Goal: Information Seeking & Learning: Find specific fact

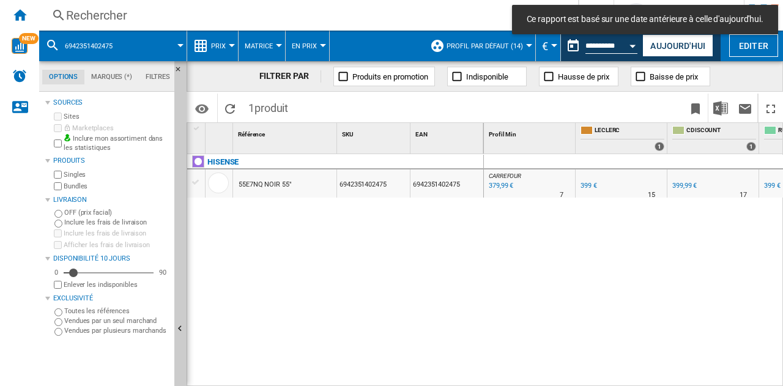
click at [339, 20] on div "Rechercher" at bounding box center [306, 15] width 480 height 17
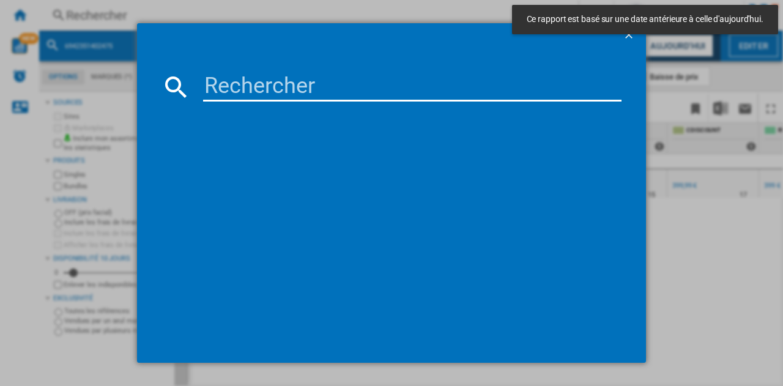
click at [315, 92] on input at bounding box center [412, 86] width 418 height 29
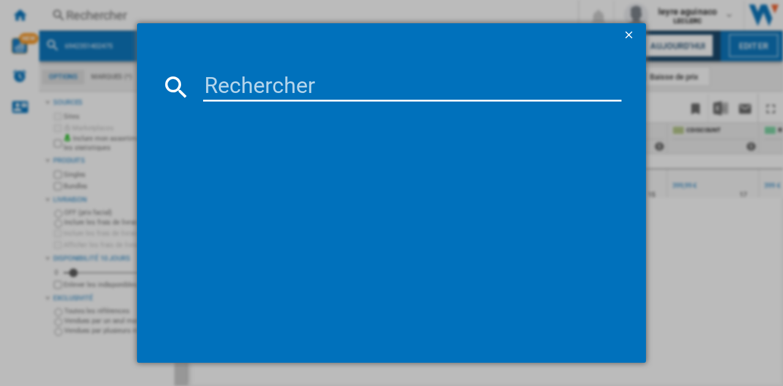
paste input "5901292527655"
type input "5901292527655"
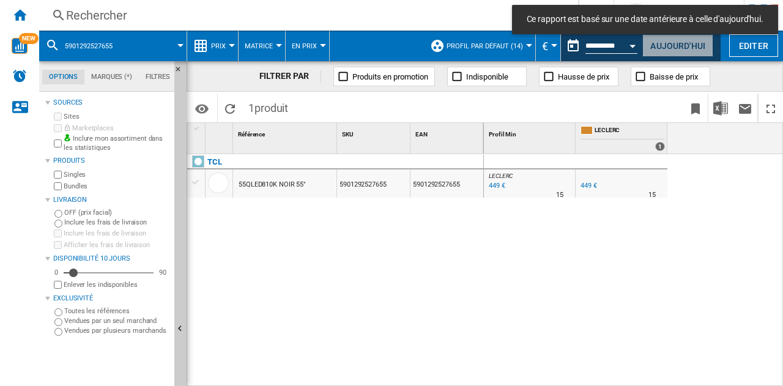
click at [687, 46] on button "Aujourd'hui" at bounding box center [677, 45] width 71 height 23
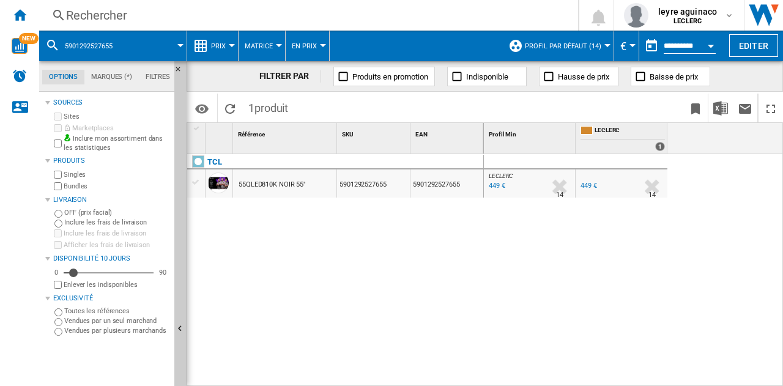
click at [185, 12] on div "Rechercher" at bounding box center [306, 15] width 480 height 17
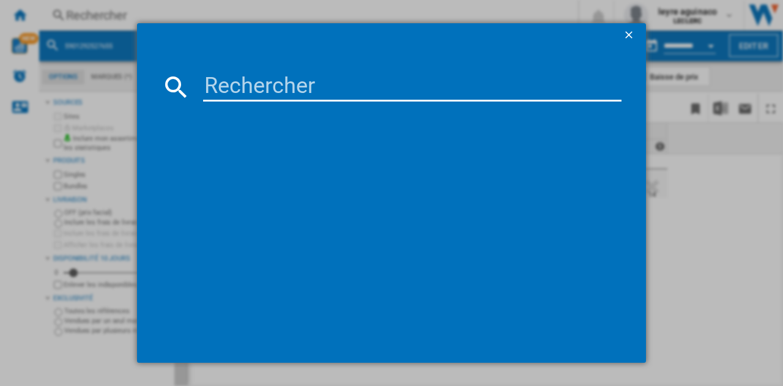
click at [306, 86] on input at bounding box center [412, 86] width 418 height 29
type input "8806097586999"
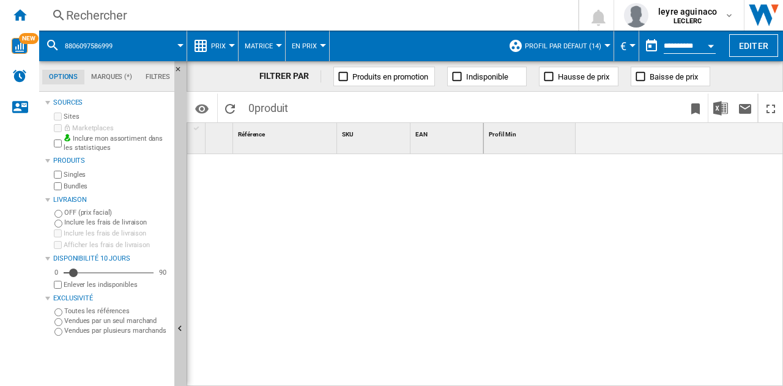
click at [710, 47] on button "Open calendar" at bounding box center [711, 44] width 22 height 22
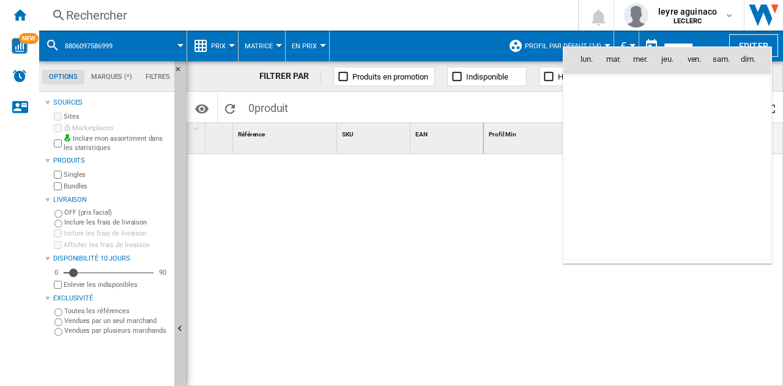
scroll to position [5835, 0]
click at [513, 183] on div at bounding box center [391, 193] width 783 height 386
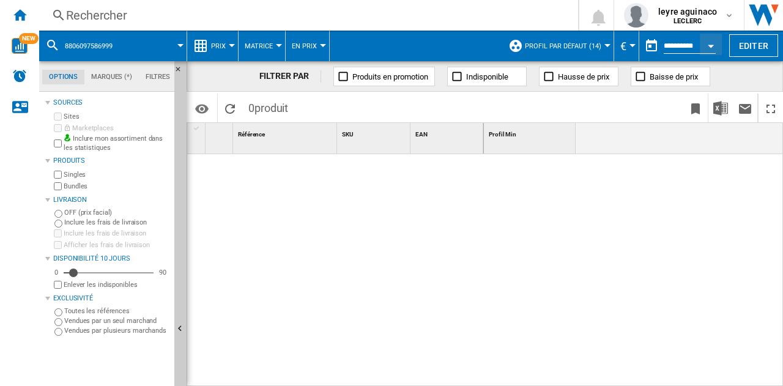
click at [215, 12] on div "Rechercher" at bounding box center [306, 15] width 480 height 17
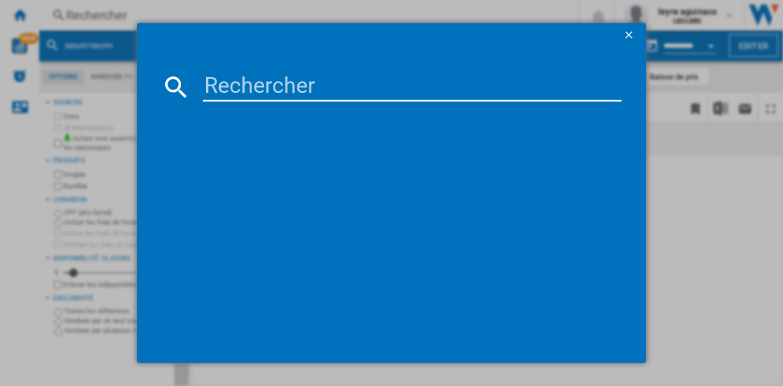
type input "8806097586999"
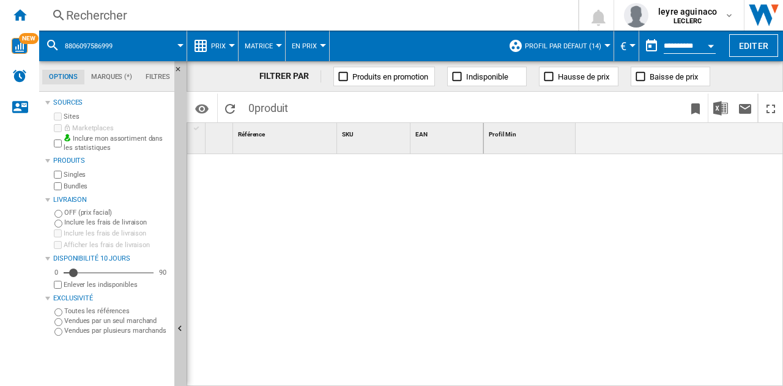
click at [309, 13] on div "Rechercher" at bounding box center [306, 15] width 480 height 17
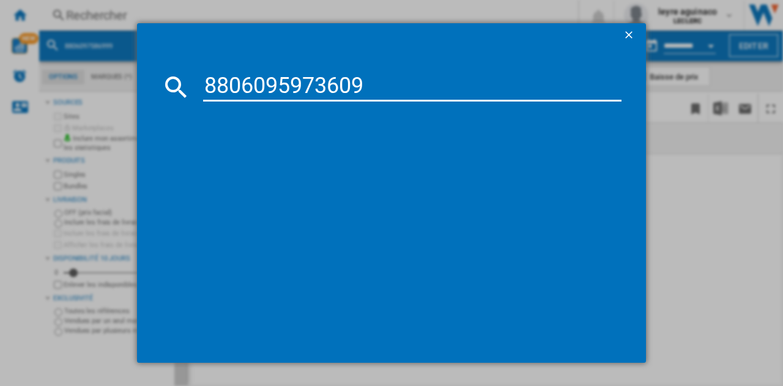
type input "8806095973609"
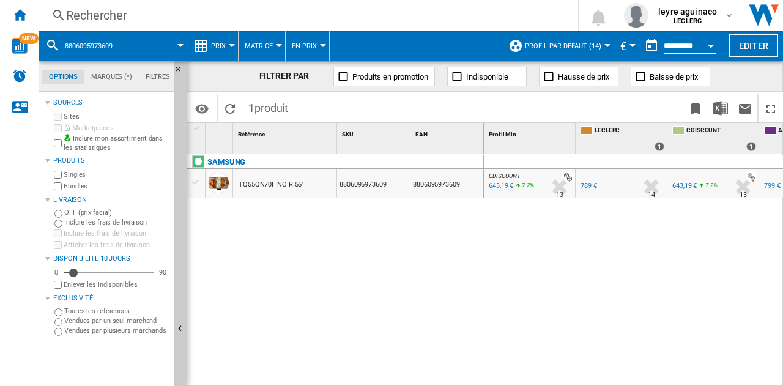
click at [502, 184] on div "643,19 €" at bounding box center [500, 186] width 26 height 12
click at [296, 17] on div "Rechercher" at bounding box center [306, 15] width 480 height 17
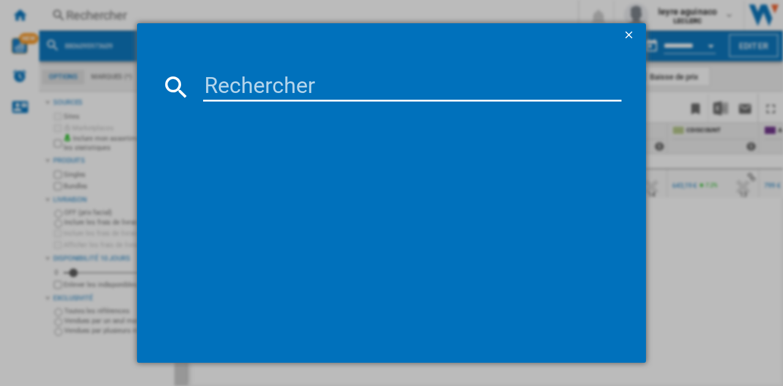
click at [316, 91] on input at bounding box center [412, 86] width 418 height 29
type input "8806095973623"
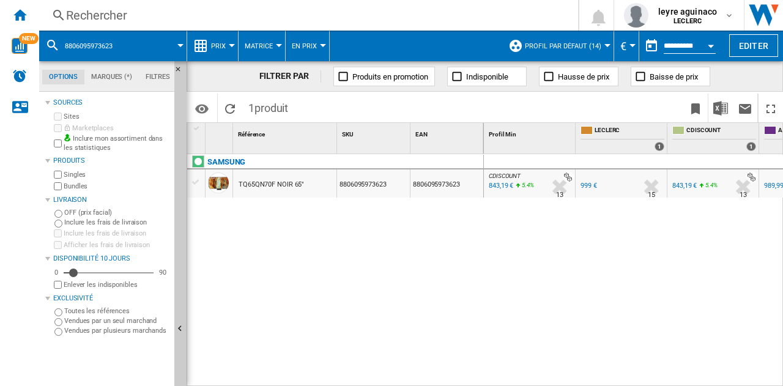
drag, startPoint x: 347, startPoint y: 10, endPoint x: 347, endPoint y: 18, distance: 8.0
click at [347, 18] on div "Rechercher" at bounding box center [306, 15] width 480 height 17
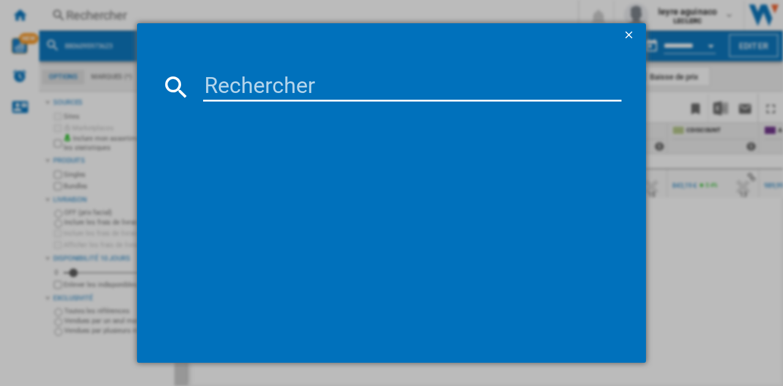
click at [337, 85] on input at bounding box center [412, 86] width 418 height 29
type input "6942351415406"
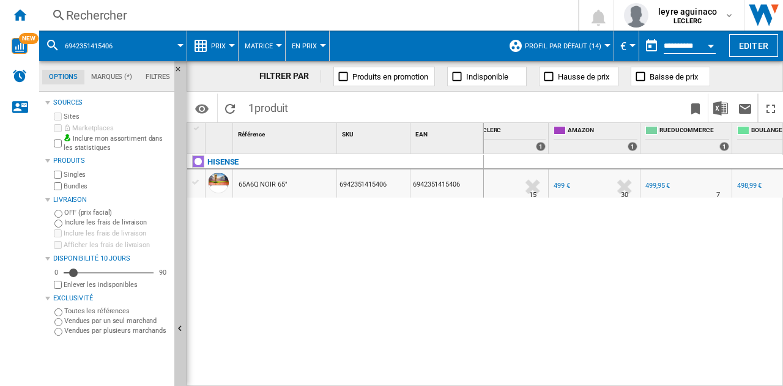
scroll to position [0, 115]
click at [187, 14] on div "Rechercher" at bounding box center [306, 15] width 480 height 17
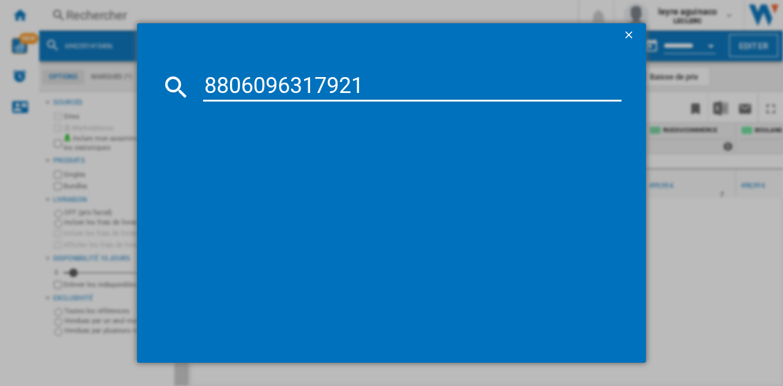
type input "8806096317921"
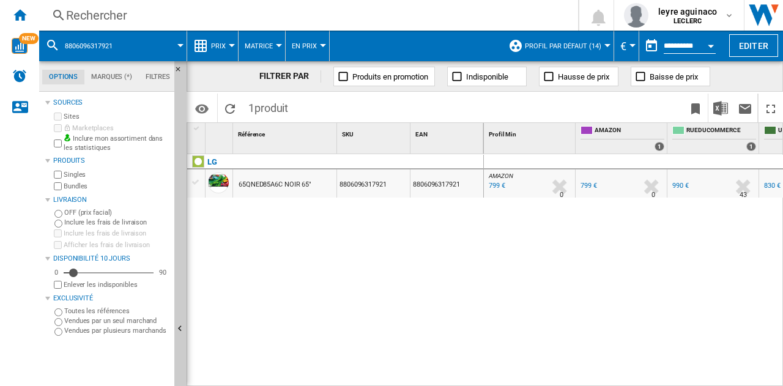
click at [499, 185] on div "799 €" at bounding box center [496, 186] width 18 height 12
click at [273, 12] on div "Rechercher" at bounding box center [306, 15] width 480 height 17
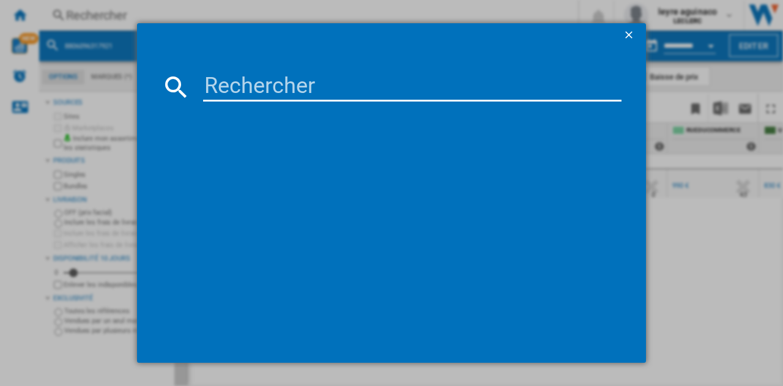
click at [325, 86] on input at bounding box center [412, 86] width 418 height 29
type input "5901292525798"
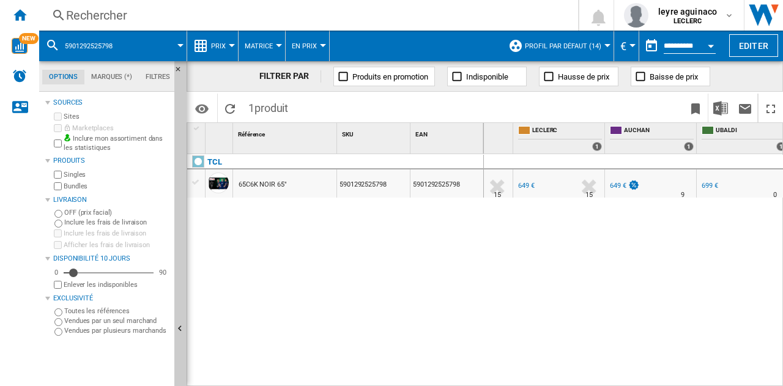
scroll to position [0, 67]
click at [613, 185] on div "649 €" at bounding box center [613, 186] width 17 height 8
click at [349, 17] on div "Rechercher" at bounding box center [306, 15] width 480 height 17
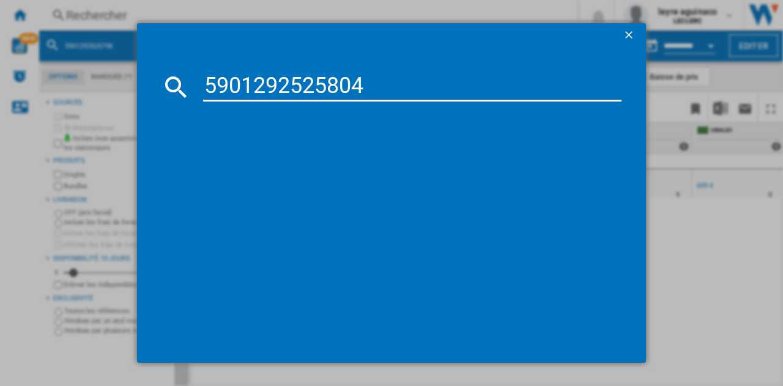
type input "5901292525804"
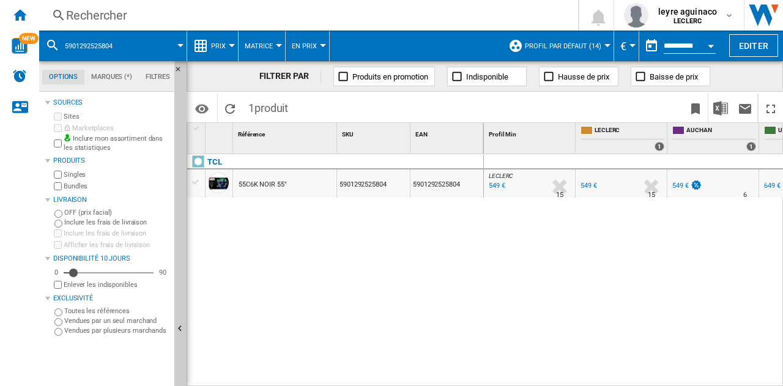
click at [297, 19] on div "Rechercher" at bounding box center [306, 15] width 480 height 17
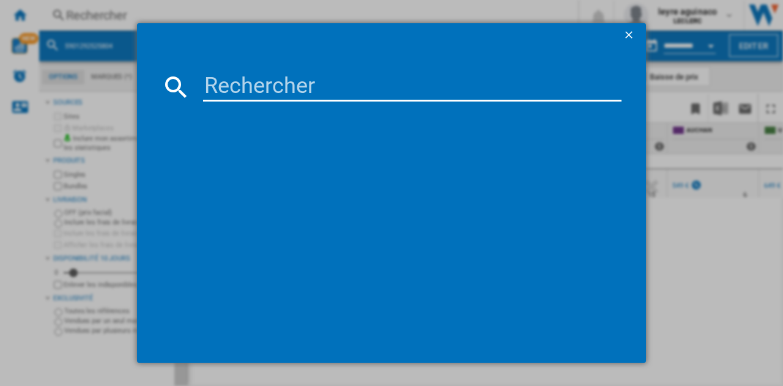
click at [311, 81] on input at bounding box center [412, 86] width 418 height 29
type input "8806096339275"
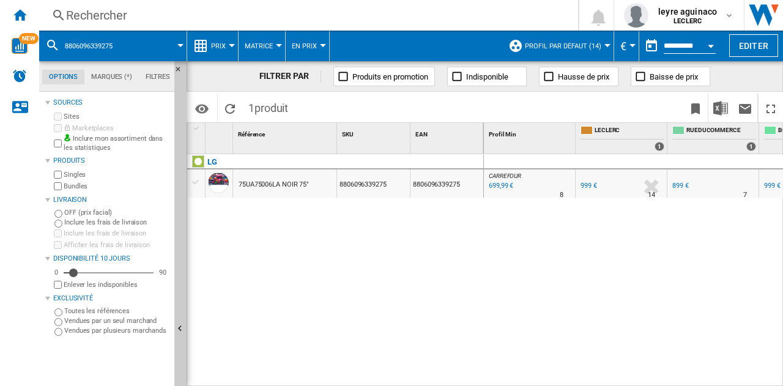
click at [500, 187] on div "699,99 €" at bounding box center [500, 186] width 26 height 12
click at [270, 19] on div "Rechercher" at bounding box center [306, 15] width 480 height 17
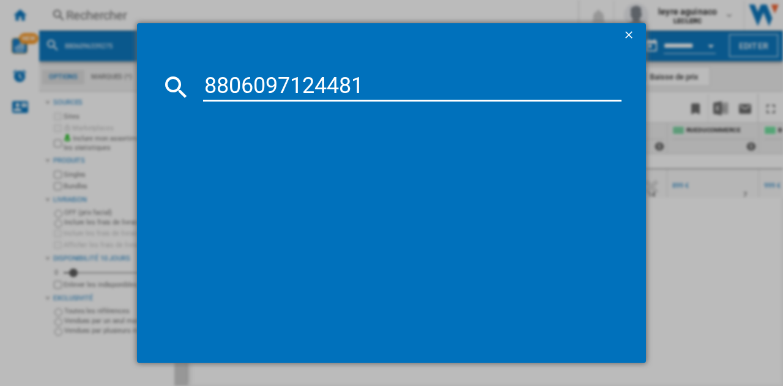
type input "8806097124481"
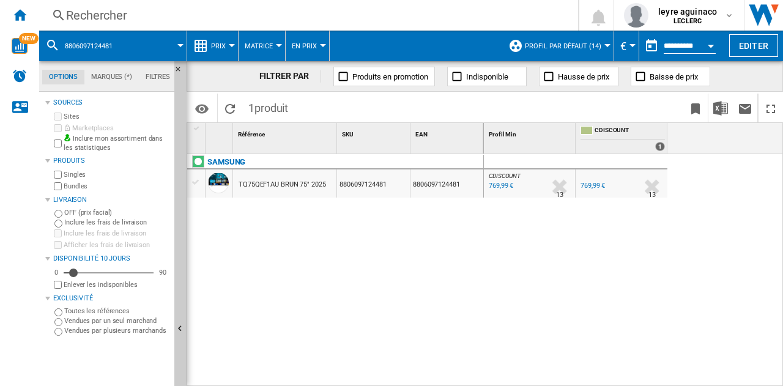
click at [591, 187] on div "769,99 €" at bounding box center [592, 186] width 24 height 8
click at [247, 12] on div "Rechercher" at bounding box center [306, 15] width 480 height 17
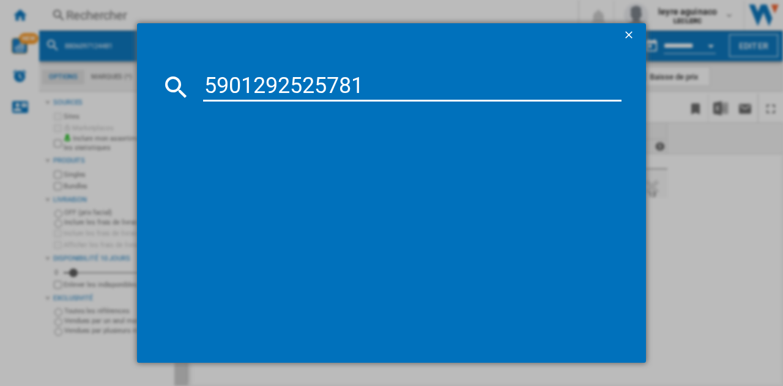
type input "5901292525781"
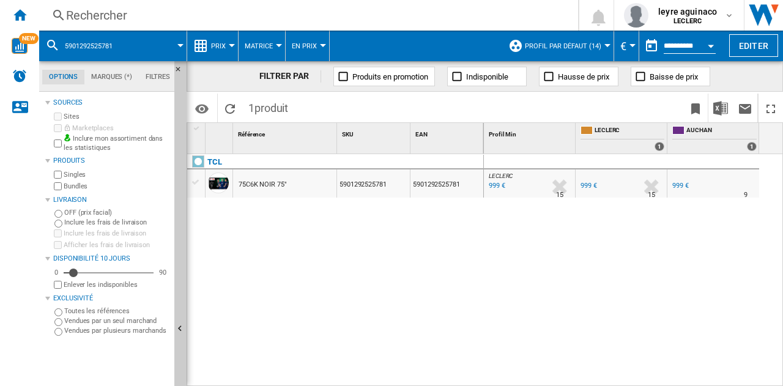
click at [347, 15] on div "Rechercher" at bounding box center [306, 15] width 480 height 17
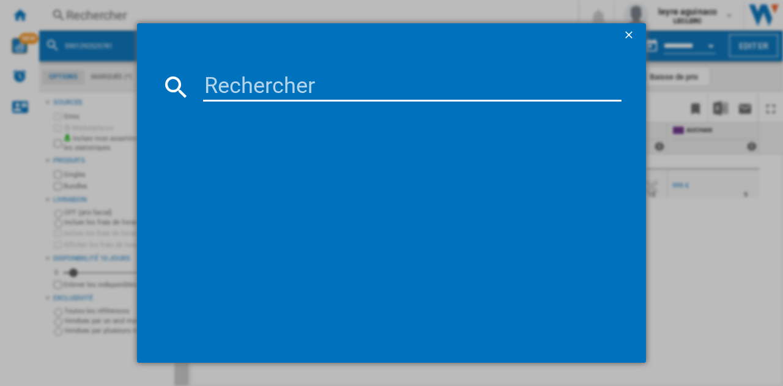
click at [358, 80] on input at bounding box center [412, 86] width 418 height 29
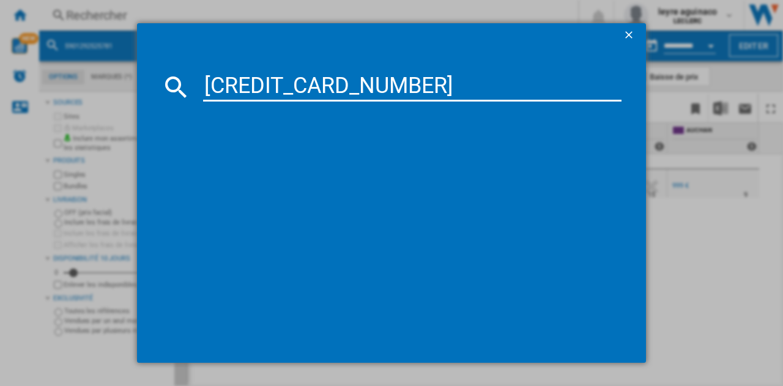
type input "[CREDIT_CARD_NUMBER]"
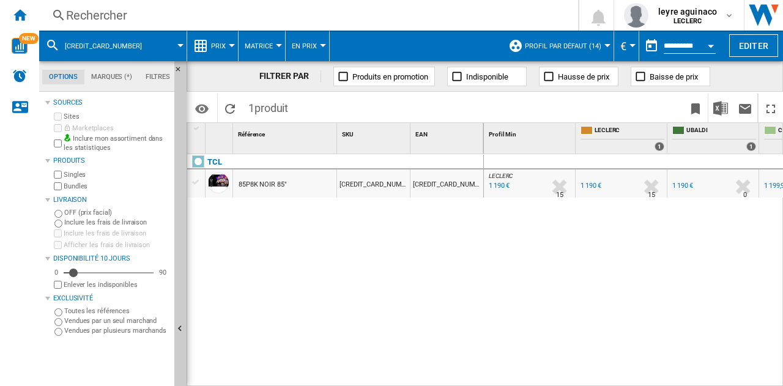
click at [300, 15] on div "Rechercher" at bounding box center [306, 15] width 480 height 17
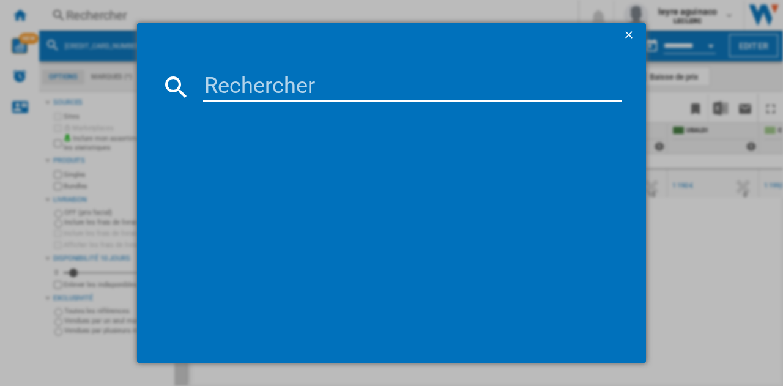
click at [320, 95] on input at bounding box center [412, 86] width 418 height 29
type input "5901292525859"
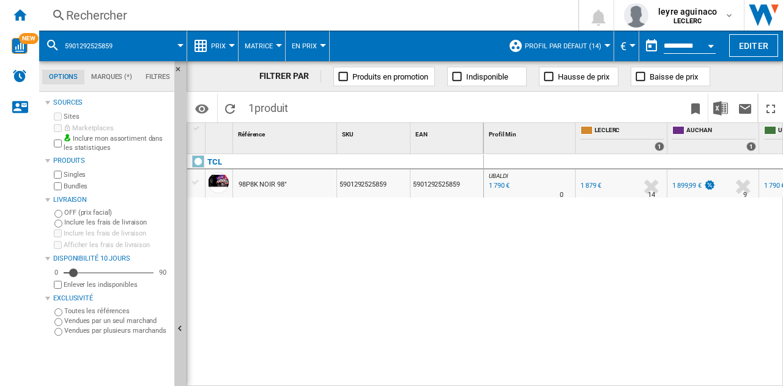
click at [333, 10] on div "Rechercher" at bounding box center [306, 15] width 480 height 17
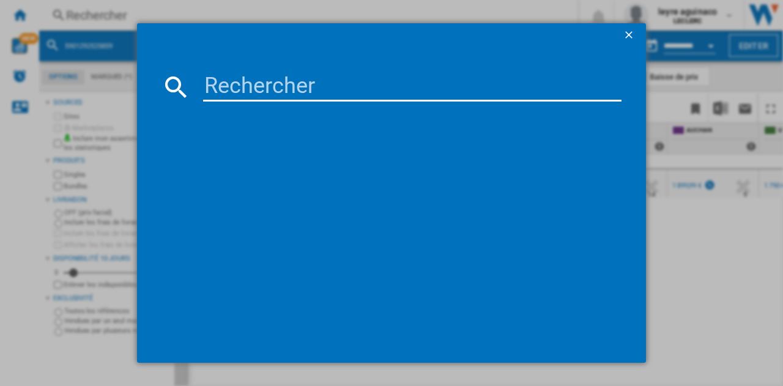
drag, startPoint x: 336, startPoint y: 63, endPoint x: 336, endPoint y: 80, distance: 17.1
click at [336, 64] on md-dialog-content at bounding box center [391, 205] width 509 height 315
click at [336, 80] on input at bounding box center [412, 86] width 418 height 29
paste input "6942351417042"
type input "6942351417042"
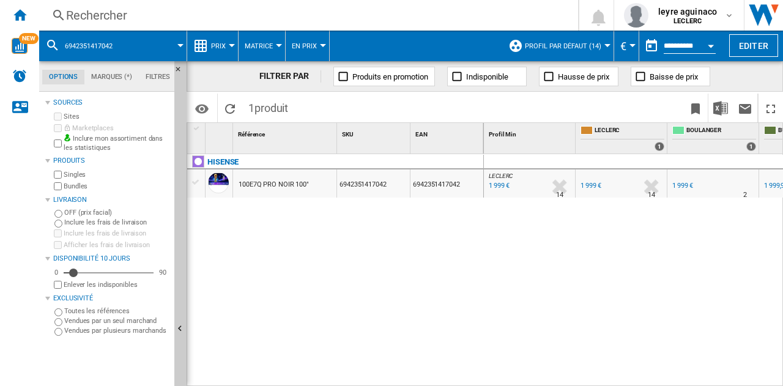
click at [656, 378] on div "LECLERC : FR [PERSON_NAME] 0.0 % 1 999 € % N/A 14 LECLERC : FR [PERSON_NAME] FR…" at bounding box center [634, 270] width 300 height 233
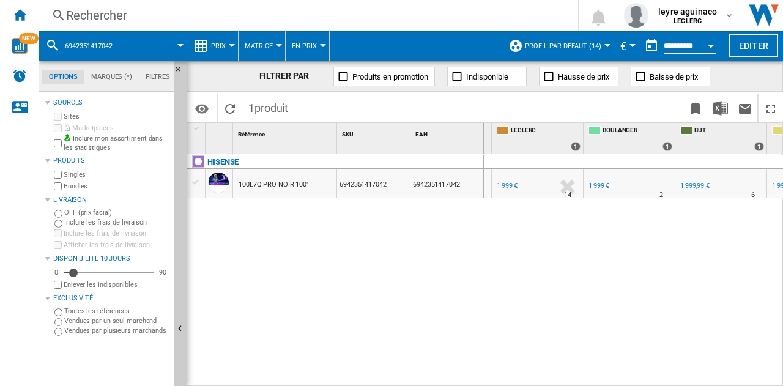
scroll to position [0, 190]
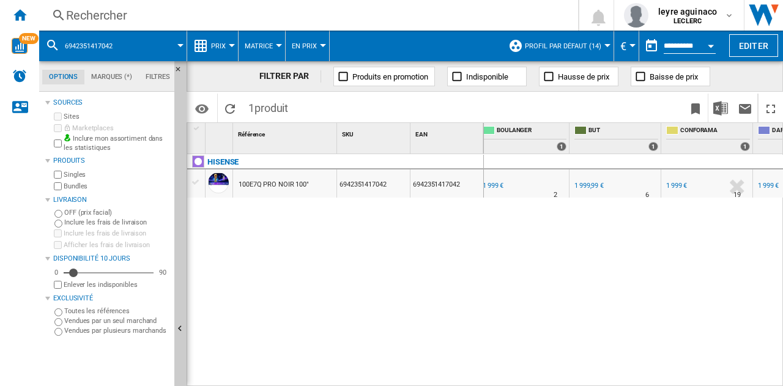
click at [286, 20] on div "Rechercher" at bounding box center [306, 15] width 480 height 17
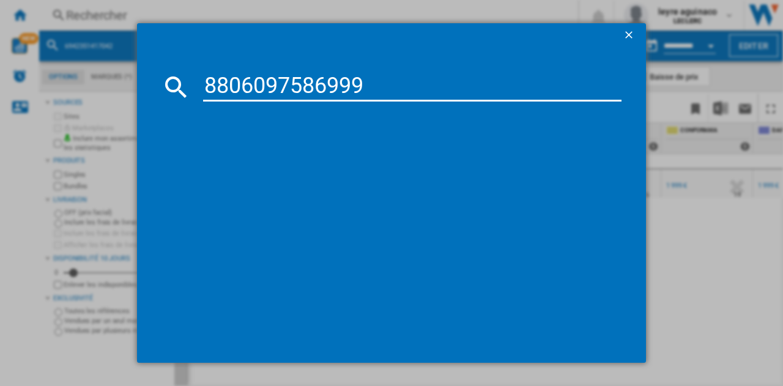
type input "8806097586999"
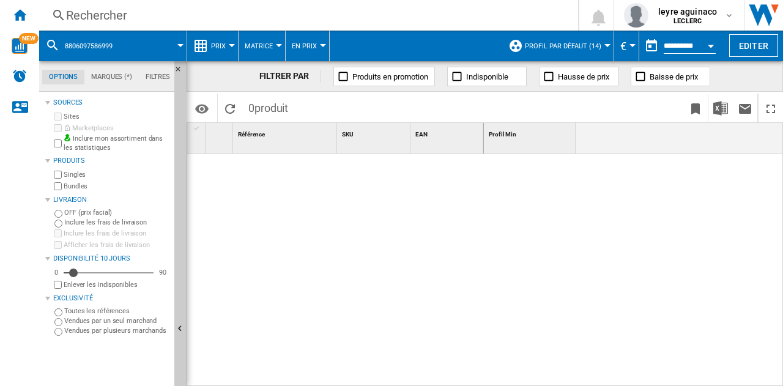
click at [181, 23] on div "Rechercher" at bounding box center [306, 15] width 480 height 17
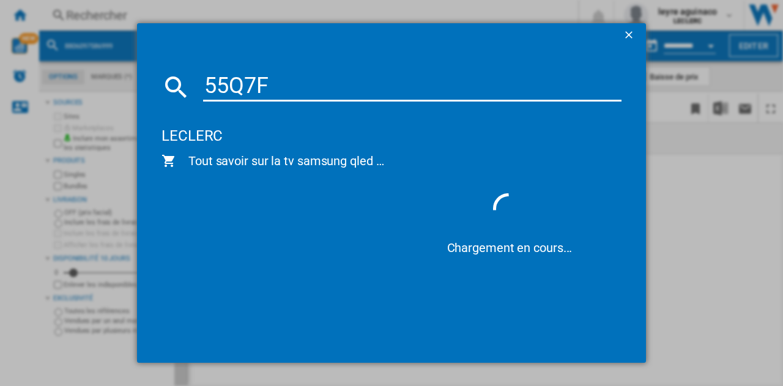
type input "55Q7F"
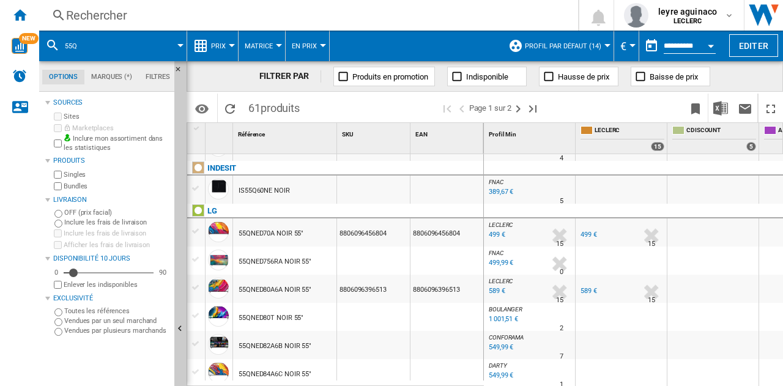
scroll to position [183, 0]
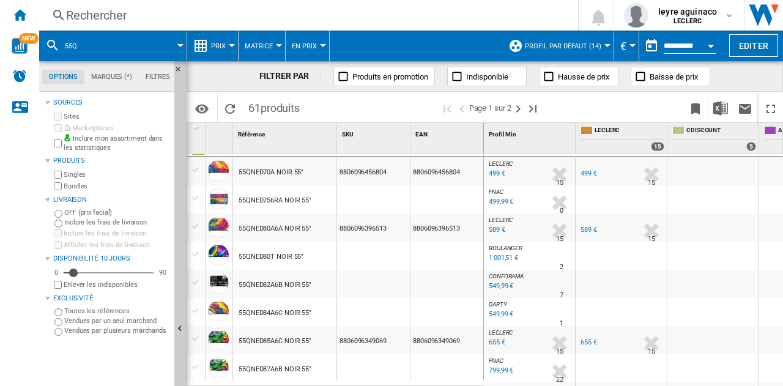
click at [248, 17] on div "Rechercher" at bounding box center [306, 15] width 480 height 17
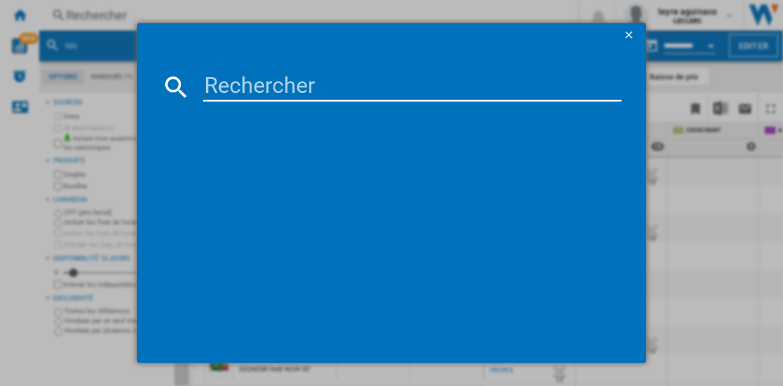
click at [286, 86] on input at bounding box center [412, 86] width 418 height 29
type input "8806096339275"
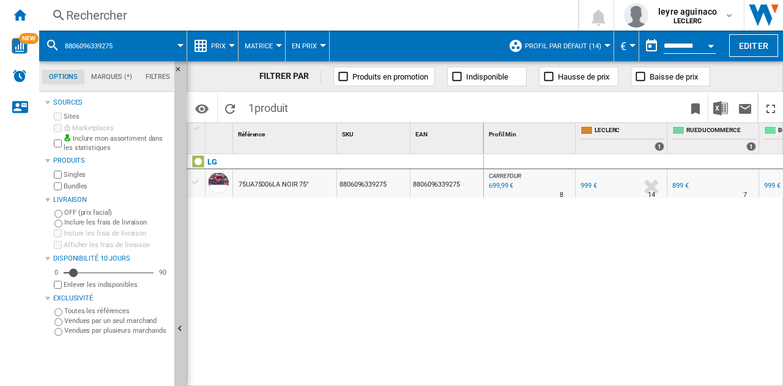
click at [498, 187] on div "699,99 €" at bounding box center [500, 186] width 26 height 12
